Goal: Find specific page/section: Find specific page/section

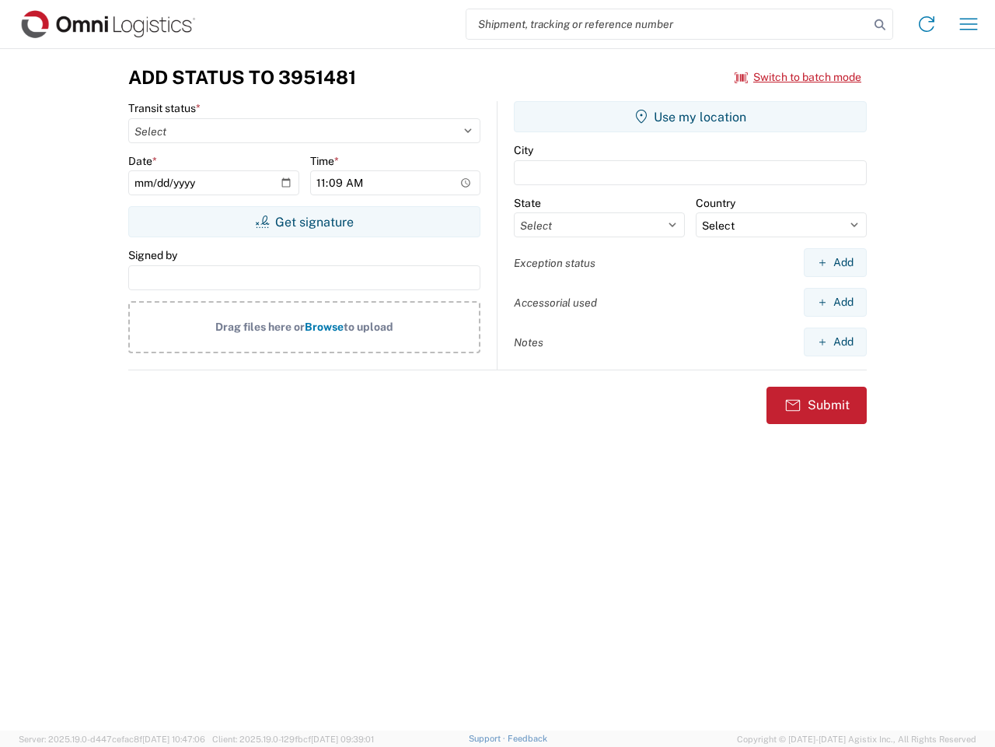
click at [668, 24] on input "search" at bounding box center [668, 24] width 403 height 30
click at [880, 25] on icon at bounding box center [880, 25] width 22 height 22
click at [927, 24] on icon at bounding box center [927, 24] width 25 height 25
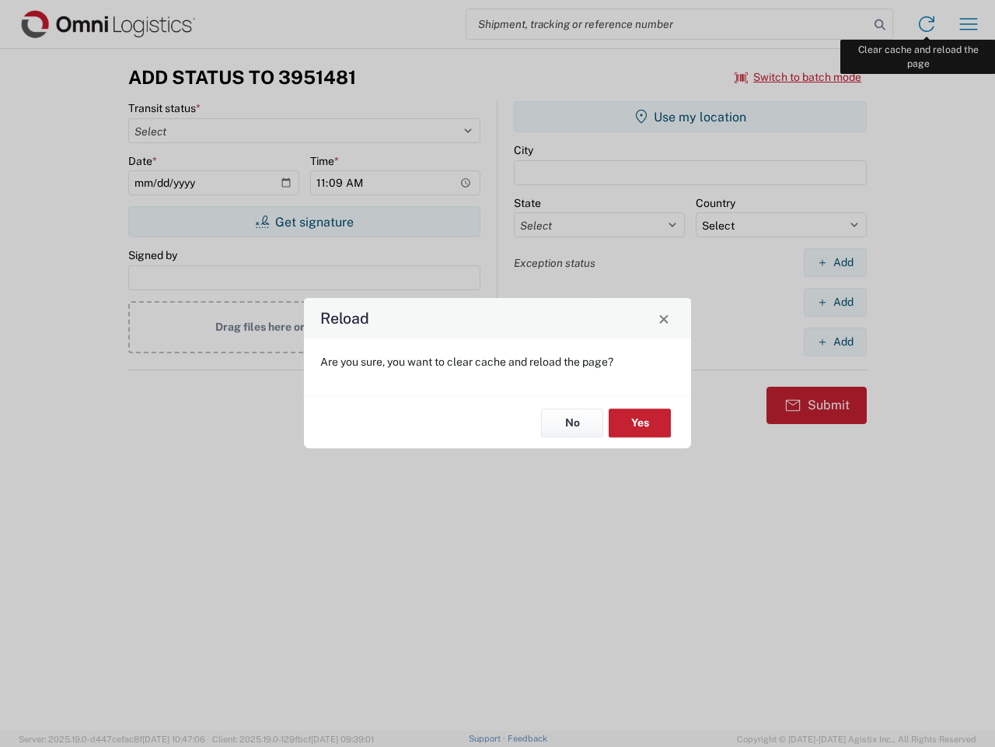
click at [969, 24] on div "Reload Are you sure, you want to clear cache and reload the page? No Yes" at bounding box center [497, 373] width 995 height 747
click at [799, 77] on div "Reload Are you sure, you want to clear cache and reload the page? No Yes" at bounding box center [497, 373] width 995 height 747
click at [304, 222] on div "Reload Are you sure, you want to clear cache and reload the page? No Yes" at bounding box center [497, 373] width 995 height 747
click at [691, 117] on div "Reload Are you sure, you want to clear cache and reload the page? No Yes" at bounding box center [497, 373] width 995 height 747
click at [835, 262] on div "Reload Are you sure, you want to clear cache and reload the page? No Yes" at bounding box center [497, 373] width 995 height 747
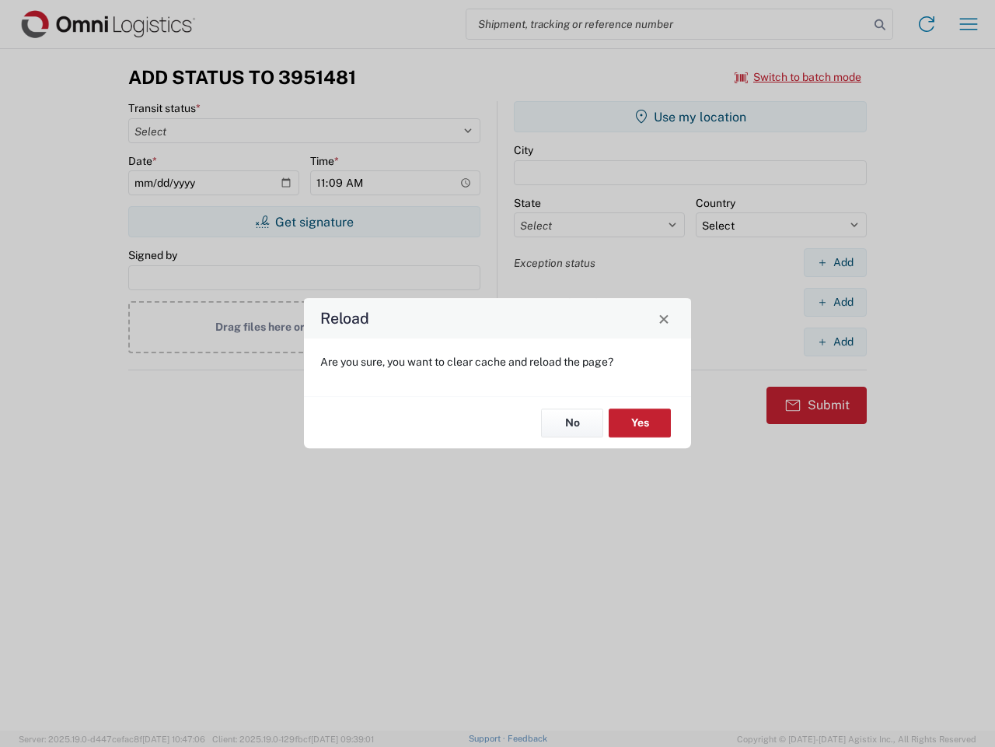
click at [835, 302] on div "Reload Are you sure, you want to clear cache and reload the page? No Yes" at bounding box center [497, 373] width 995 height 747
click at [835, 341] on div "Reload Are you sure, you want to clear cache and reload the page? No Yes" at bounding box center [497, 373] width 995 height 747
